Goal: Task Accomplishment & Management: Manage account settings

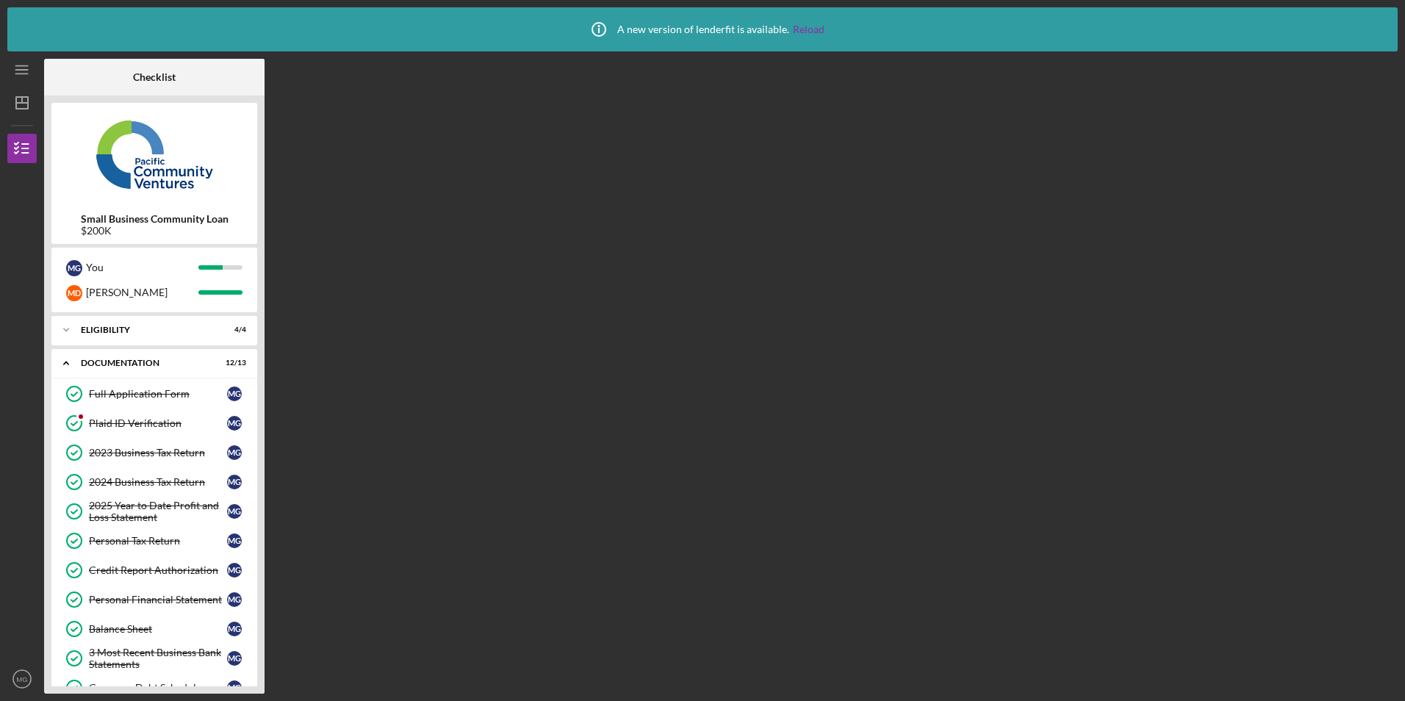
scroll to position [73, 0]
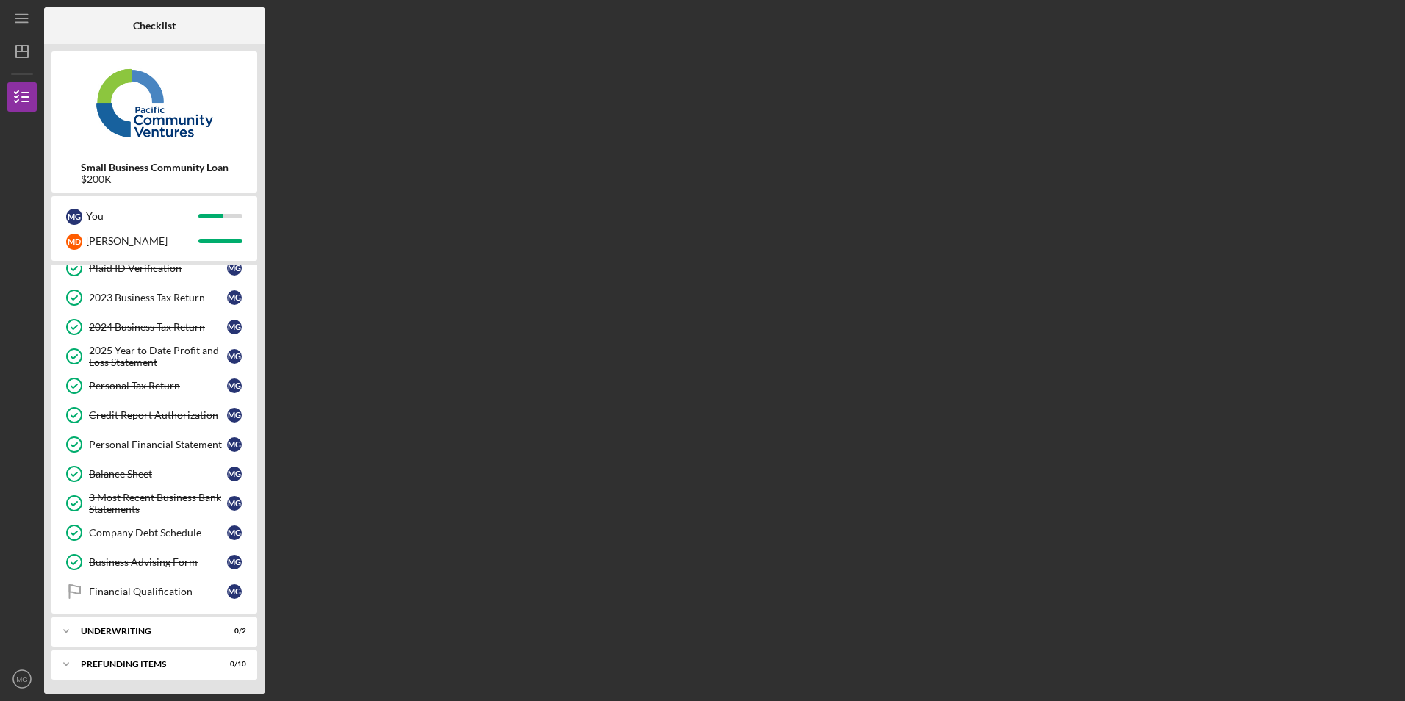
scroll to position [104, 0]
click at [175, 637] on div "Icon/Expander Underwriting 0 / 2" at bounding box center [154, 630] width 206 height 29
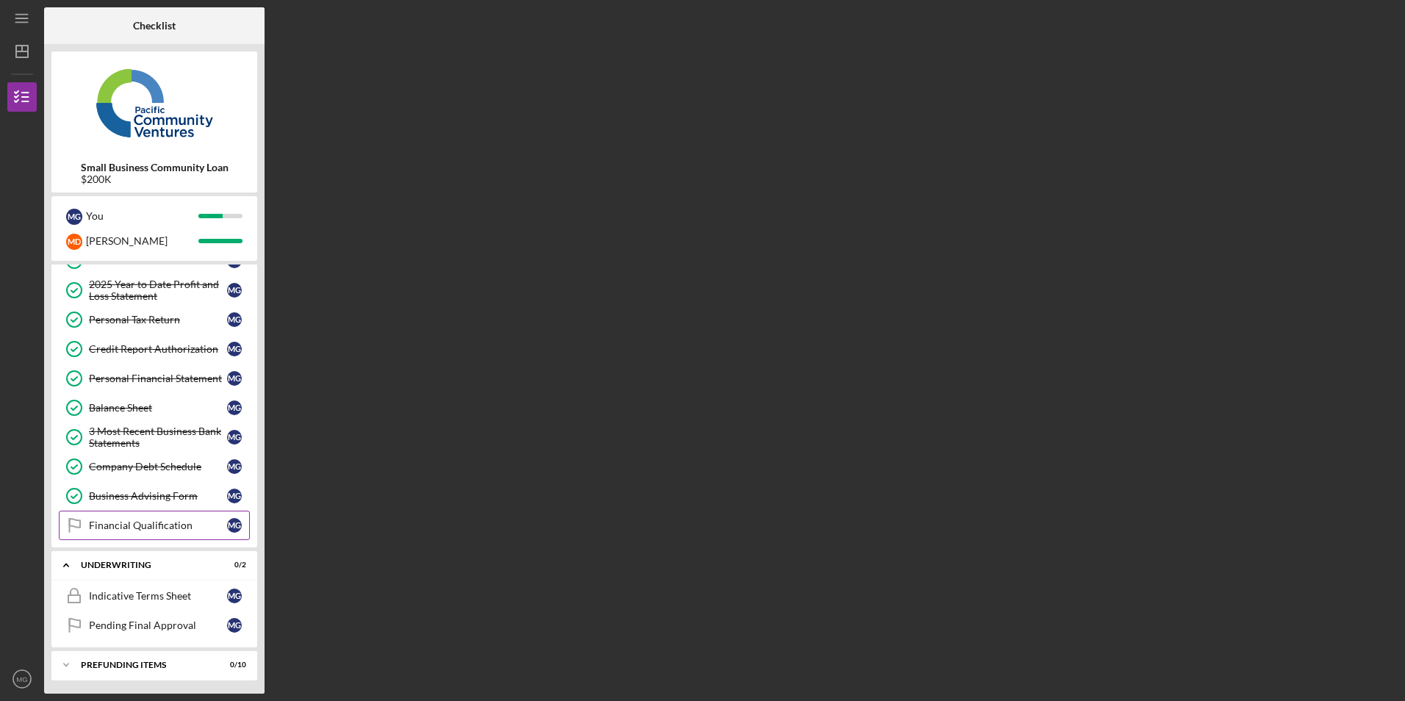
scroll to position [171, 0]
click at [28, 683] on icon "MG" at bounding box center [21, 679] width 29 height 37
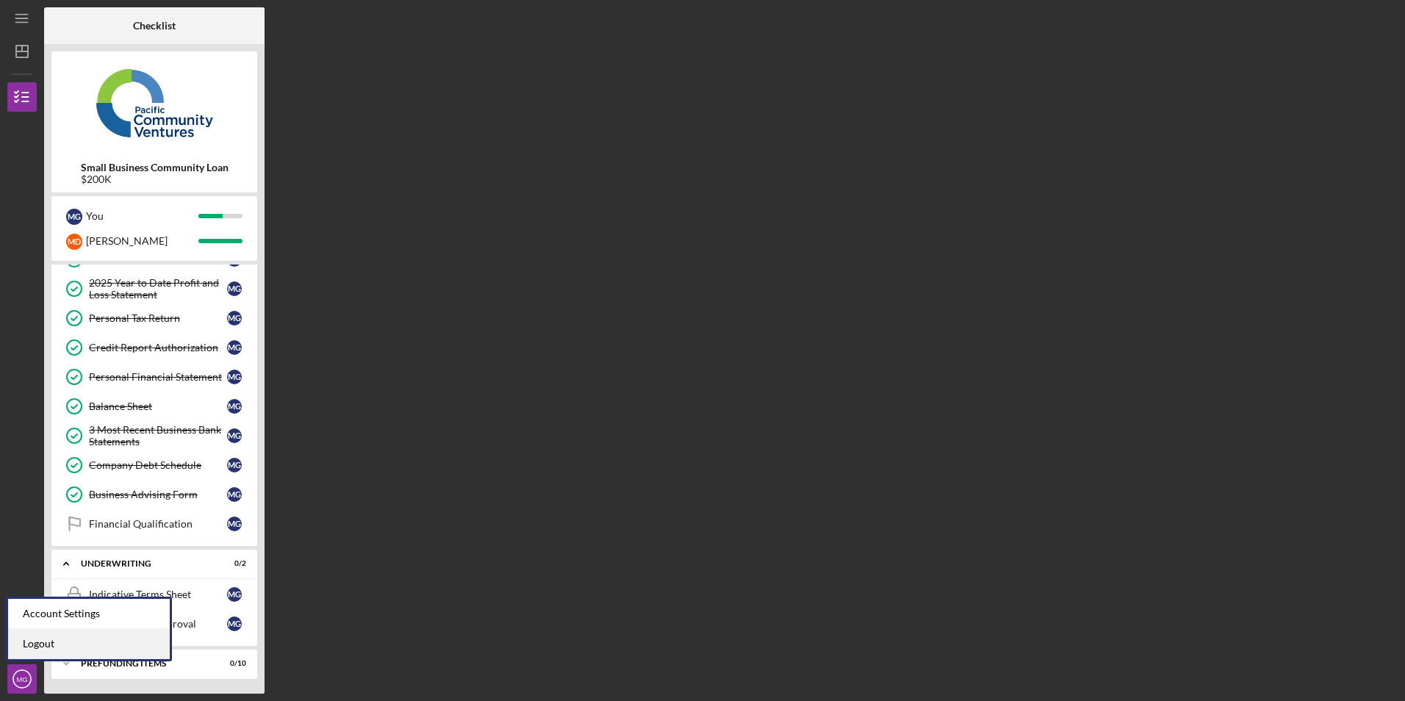
click at [28, 639] on link "Logout" at bounding box center [89, 644] width 162 height 30
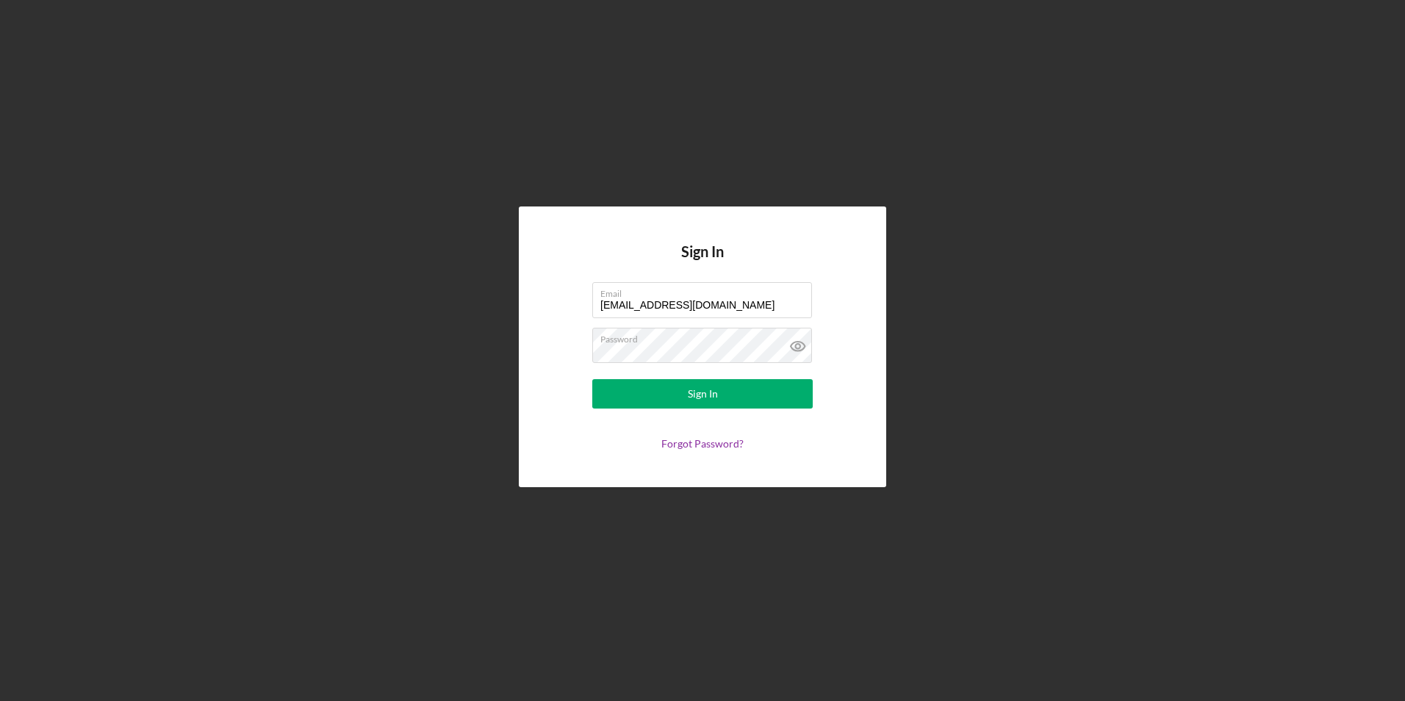
drag, startPoint x: 705, startPoint y: 304, endPoint x: 547, endPoint y: 295, distance: 158.2
click at [547, 295] on div "Sign In Email juanashhc@ymail.com Password Sign In Forgot Password?" at bounding box center [702, 346] width 367 height 280
type input "marcyluna75@icloud.com"
click at [616, 393] on button "Sign In" at bounding box center [702, 393] width 220 height 29
